Goal: Check status: Check status

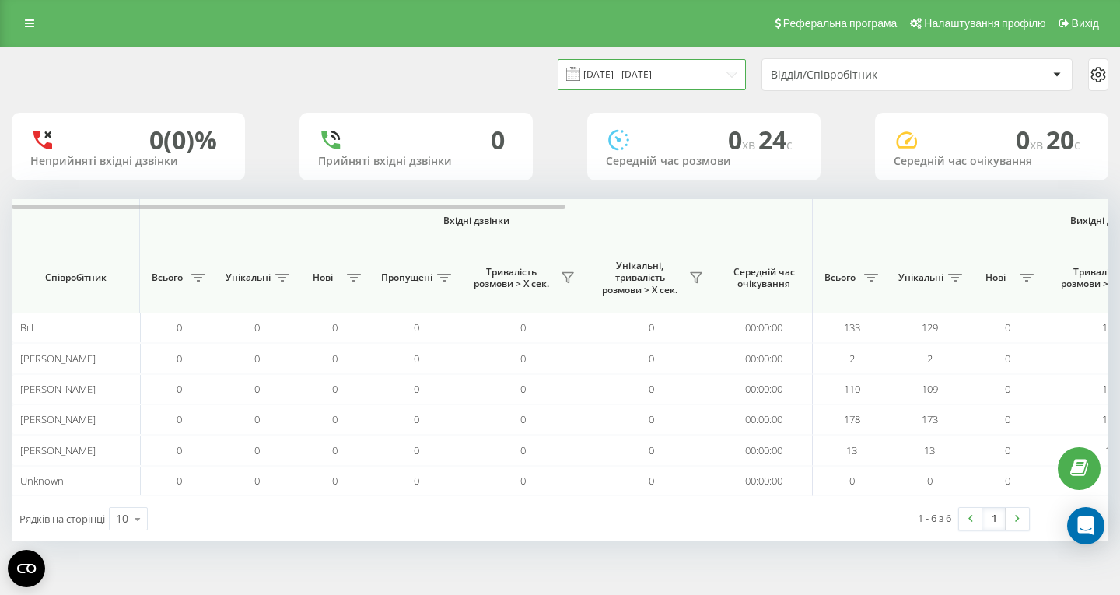
click at [663, 74] on input "[DATE] - [DATE]" at bounding box center [652, 74] width 188 height 30
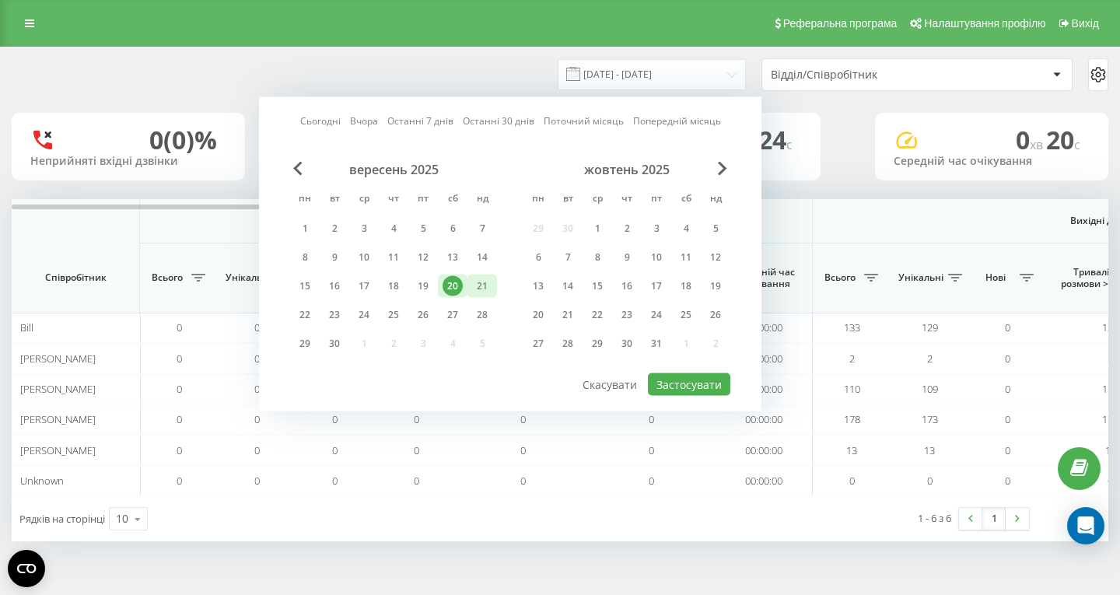
click at [471, 281] on div "21" at bounding box center [482, 286] width 30 height 23
click at [681, 387] on button "Застосувати" at bounding box center [689, 384] width 82 height 23
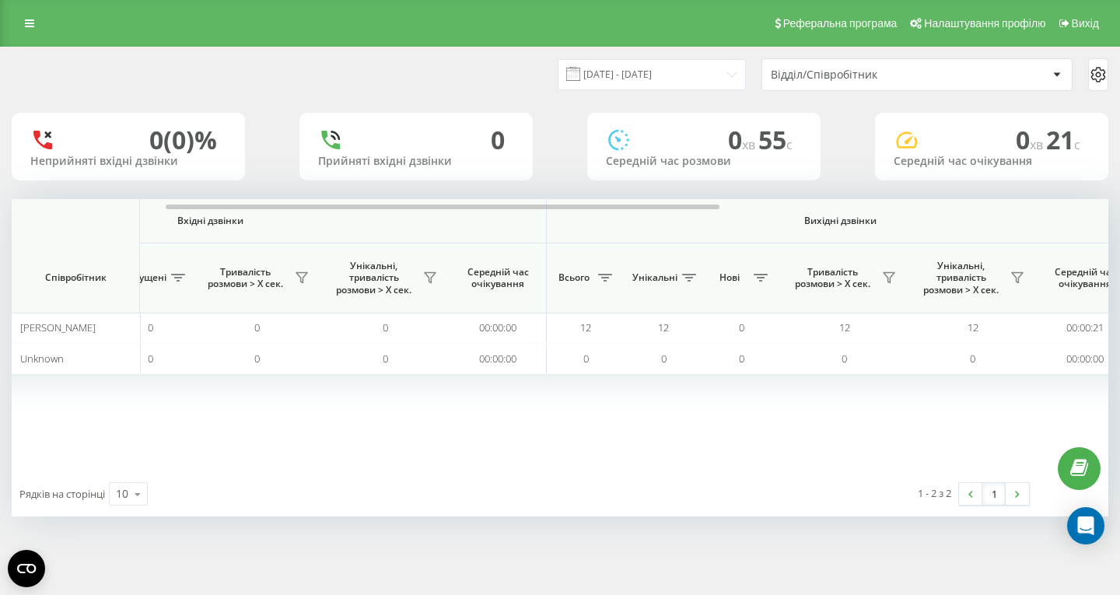
scroll to position [0, 282]
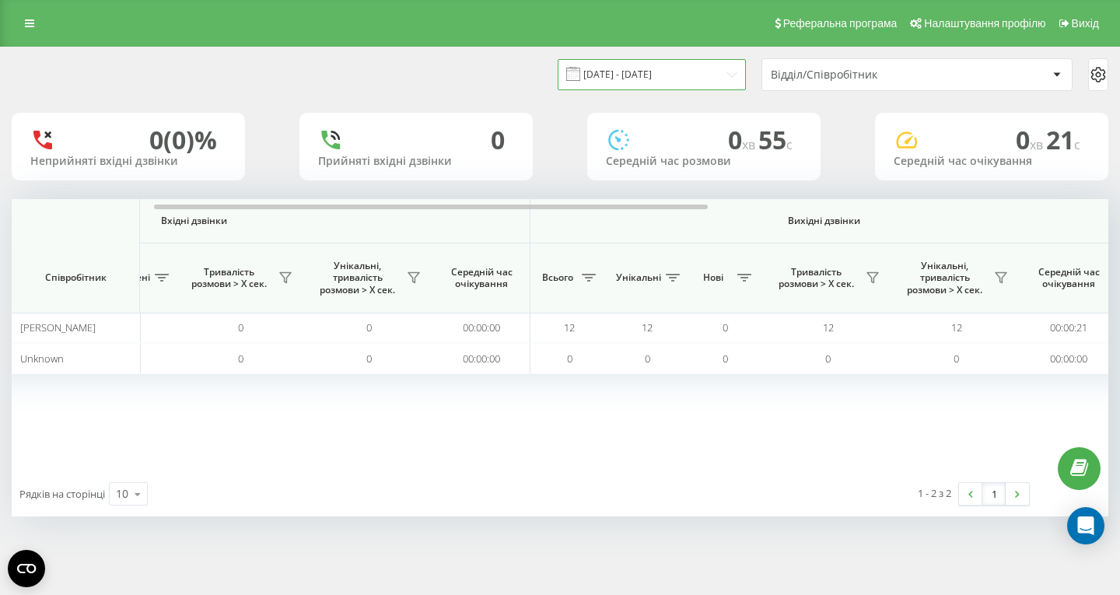
click at [649, 78] on input "21.09.2025 - 21.09.2025" at bounding box center [652, 74] width 188 height 30
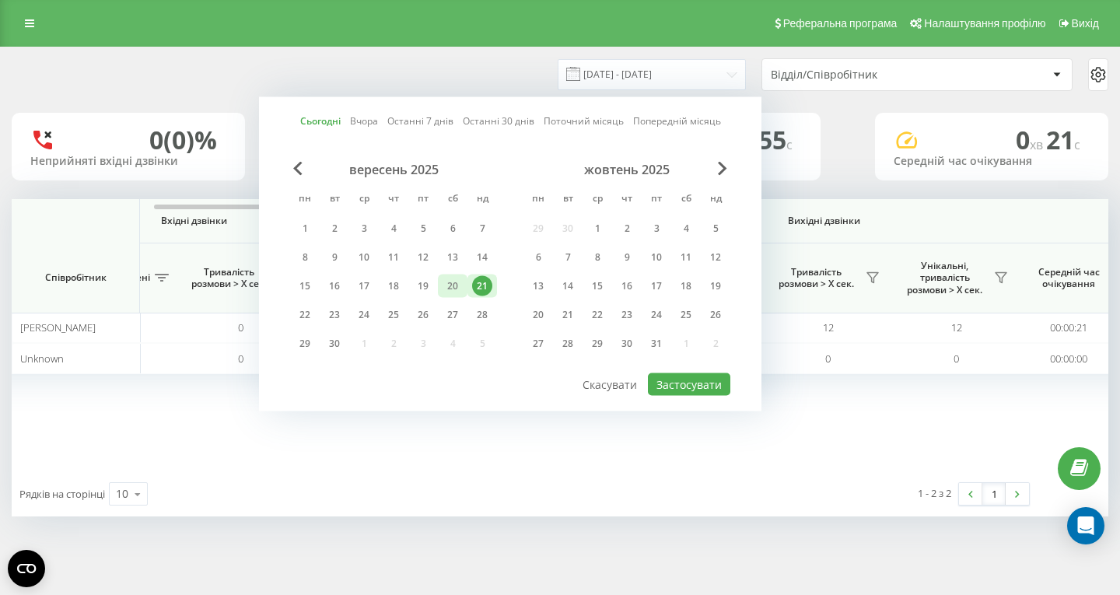
click at [462, 282] on div "20" at bounding box center [453, 286] width 20 height 20
click at [691, 392] on button "Застосувати" at bounding box center [689, 384] width 82 height 23
type input "[DATE] - [DATE]"
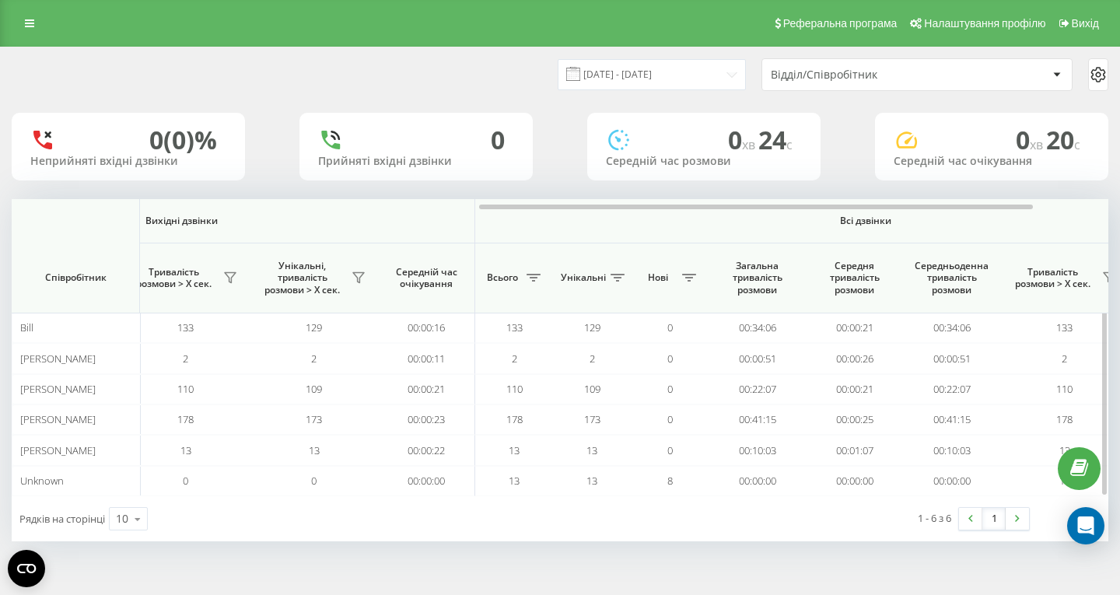
scroll to position [0, 924]
